Goal: Task Accomplishment & Management: Use online tool/utility

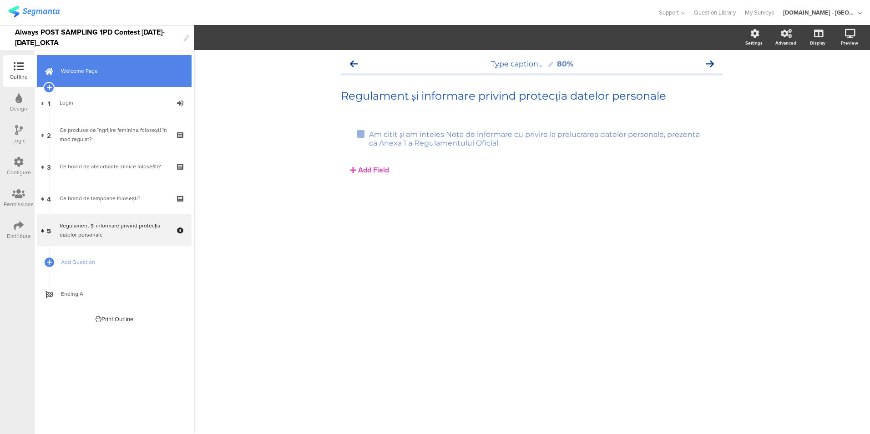
click at [101, 79] on link "Welcome Page" at bounding box center [114, 71] width 155 height 32
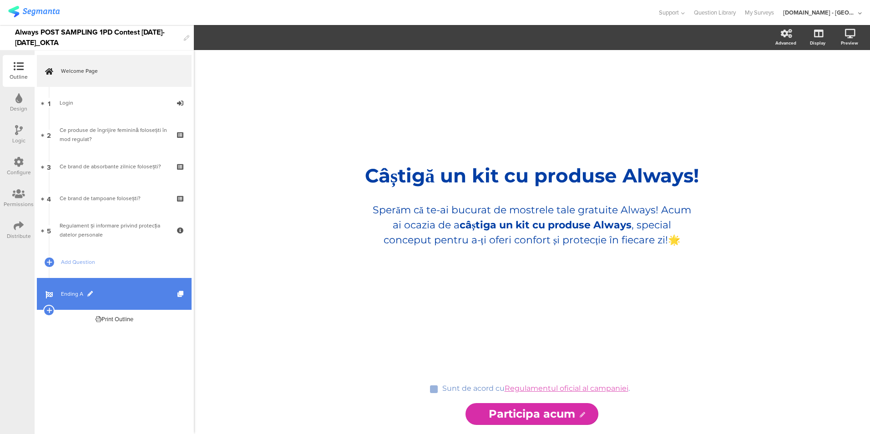
click at [112, 291] on span "Ending A" at bounding box center [119, 294] width 117 height 9
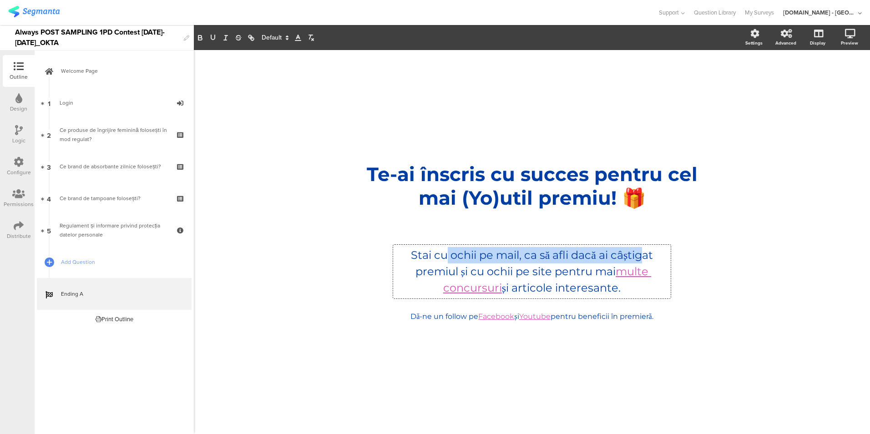
drag, startPoint x: 643, startPoint y: 258, endPoint x: 441, endPoint y: 250, distance: 202.3
click at [441, 250] on div "Stai cu ochii pe mail, ca să afli dacă ai câștigat premiul și cu ochii pe site …" at bounding box center [532, 272] width 278 height 54
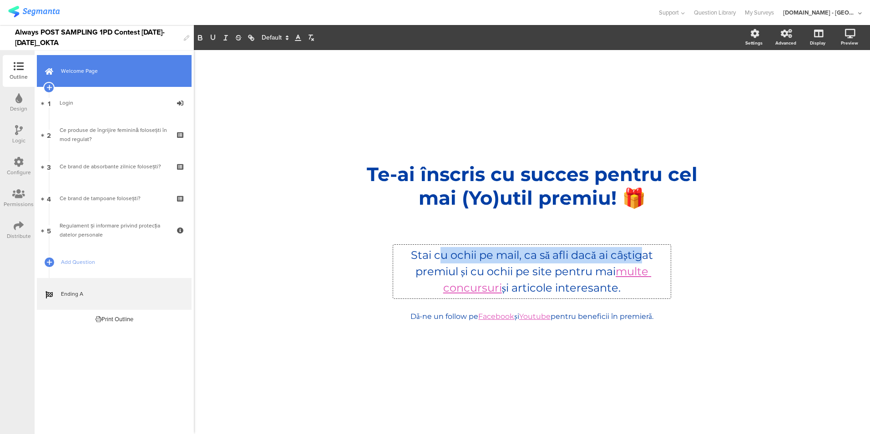
click at [122, 79] on link "Welcome Page" at bounding box center [114, 71] width 155 height 32
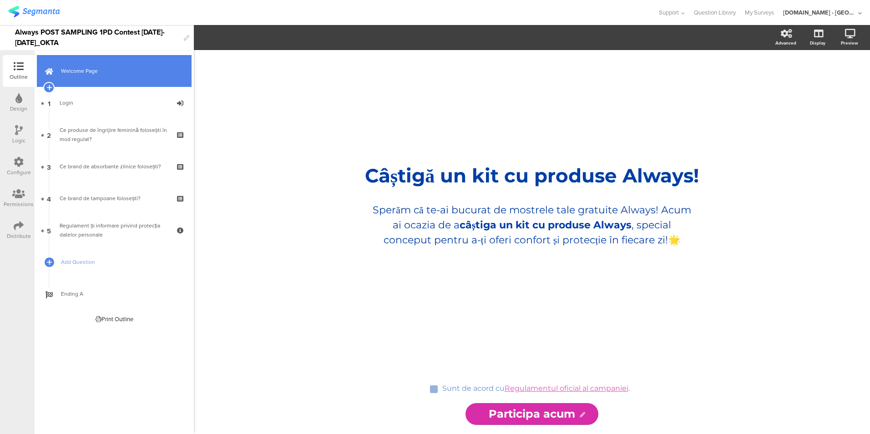
click at [122, 79] on link "Welcome Page" at bounding box center [114, 71] width 155 height 32
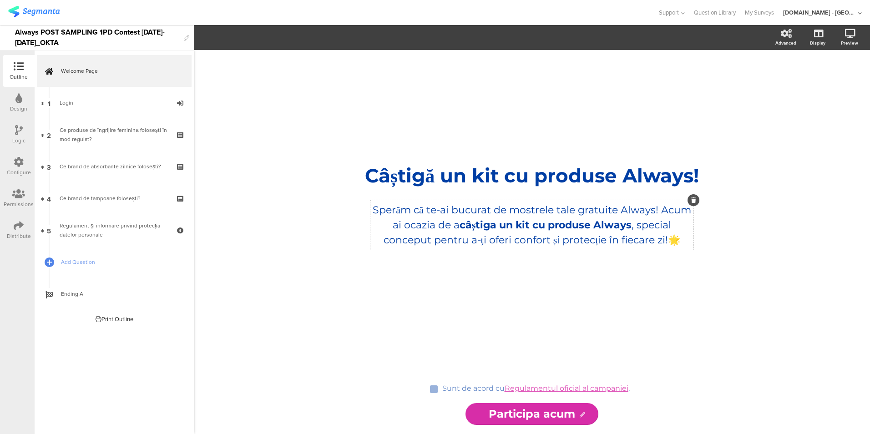
click at [589, 223] on div "Sperăm că te-ai bucurat de mostrele tale gratuite Always! Acum ai ocazia de a c…" at bounding box center [532, 225] width 323 height 50
click at [589, 223] on p "Sperăm că te-ai bucurat de mostrele tale gratuite Always! Acum ai ocazia de a c…" at bounding box center [532, 225] width 319 height 45
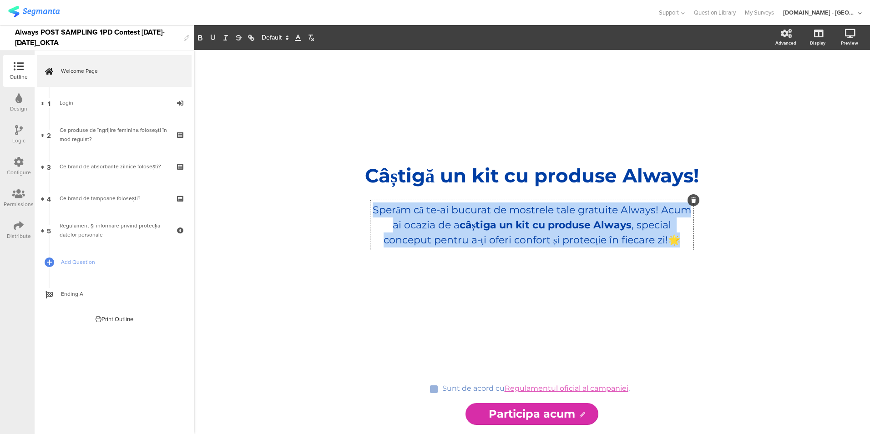
drag, startPoint x: 686, startPoint y: 252, endPoint x: 374, endPoint y: 221, distance: 312.9
click at [374, 221] on p "Sperăm că te-ai bucurat de mostrele tale gratuite Always! Acum ai ocazia de a c…" at bounding box center [532, 225] width 319 height 45
copy p "Sperăm că te-ai bucurat de mostrele tale gratuite Always! Acum ai ocazia de a c…"
